Goal: Information Seeking & Learning: Learn about a topic

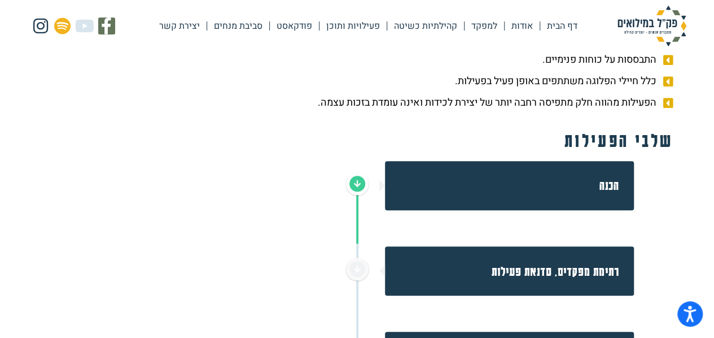
scroll to position [169, 0]
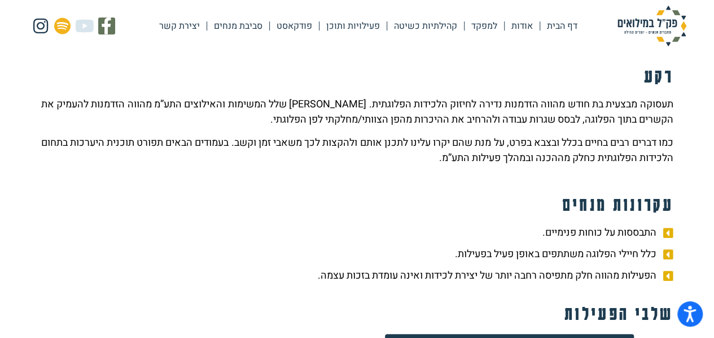
click at [438, 22] on link "קהילתיות כשיטה" at bounding box center [425, 26] width 77 height 26
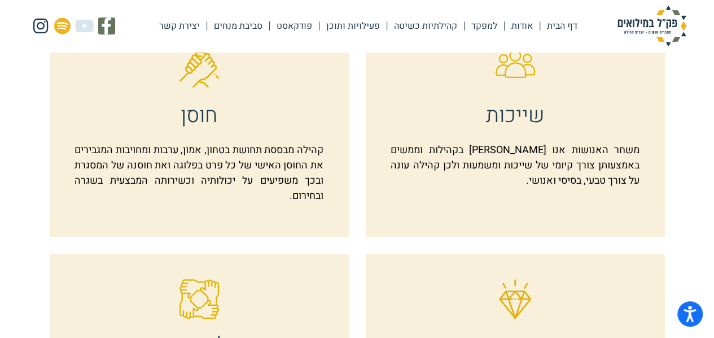
scroll to position [452, 0]
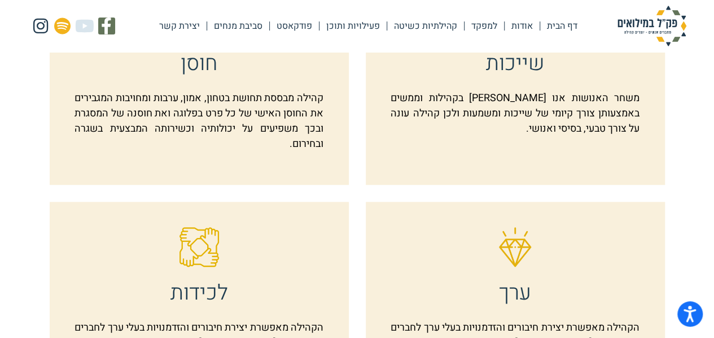
click at [624, 102] on p "משחר האנושות אנו חיים בקהילות וממשים באמצעותן צורך קיומי של שייכות ומשמעות ולכן…" at bounding box center [515, 113] width 248 height 46
click at [631, 99] on p "משחר האנושות אנו חיים בקהילות וממשים באמצעותן צורך קיומי של שייכות ומשמעות ולכן…" at bounding box center [515, 113] width 248 height 46
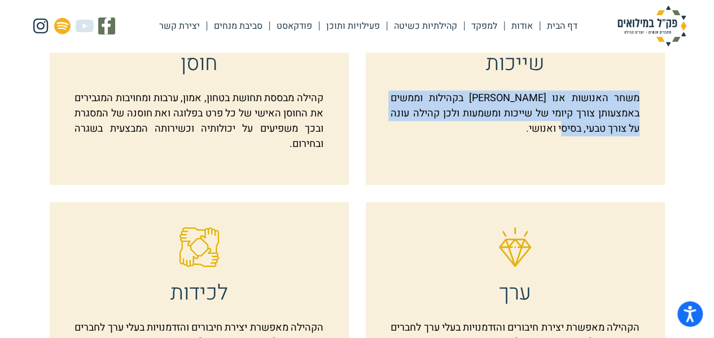
drag, startPoint x: 639, startPoint y: 97, endPoint x: 402, endPoint y: 126, distance: 238.9
click at [402, 126] on div "שייכות משחר האנושות אנו חיים בקהילות וממשים באמצעותן צורך קיומי של שייכות ומשמע…" at bounding box center [515, 78] width 299 height 212
click at [551, 102] on p "משחר האנושות אנו חיים בקהילות וממשים באמצעותן צורך קיומי של שייכות ומשמעות ולכן…" at bounding box center [515, 113] width 248 height 46
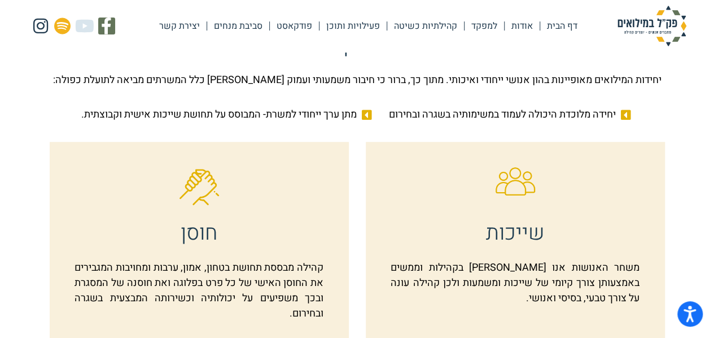
scroll to position [226, 0]
